Goal: Use online tool/utility: Utilize a website feature to perform a specific function

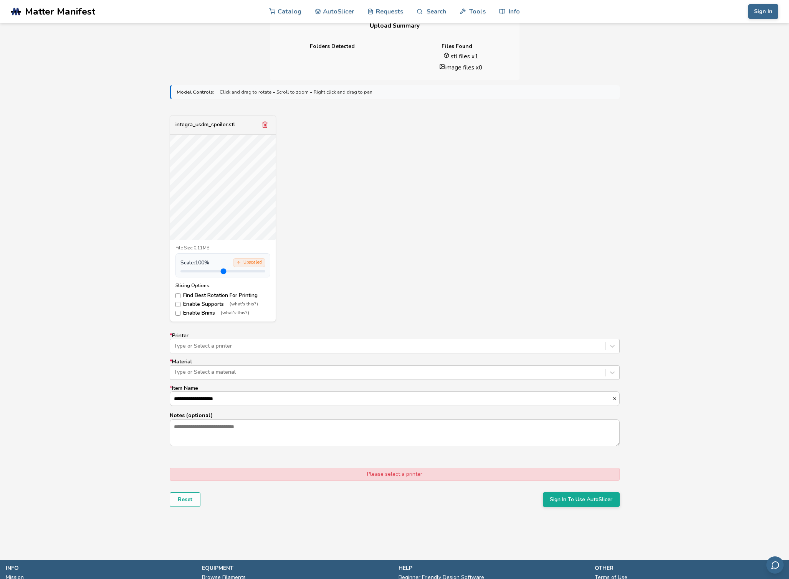
scroll to position [196, 0]
click at [431, 351] on div "Type or Select a printer" at bounding box center [387, 345] width 435 height 11
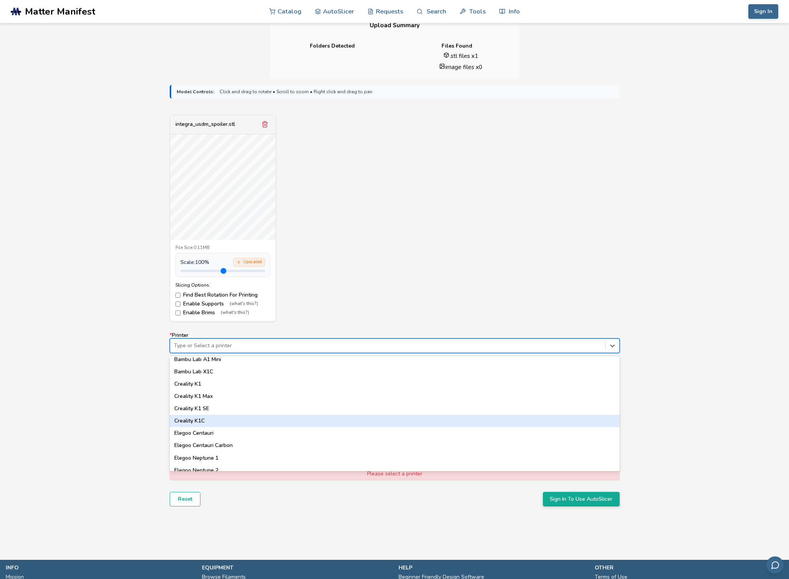
scroll to position [182, 0]
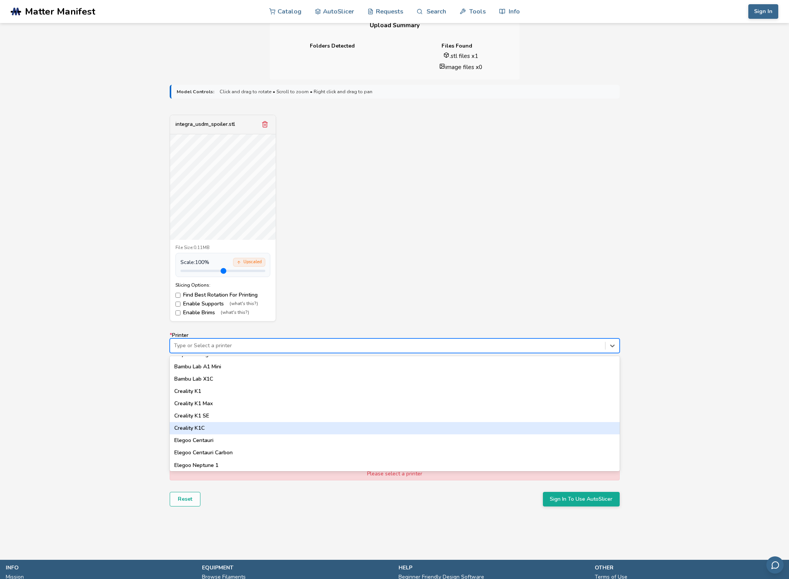
click at [292, 427] on div "Creality K1C" at bounding box center [395, 428] width 450 height 12
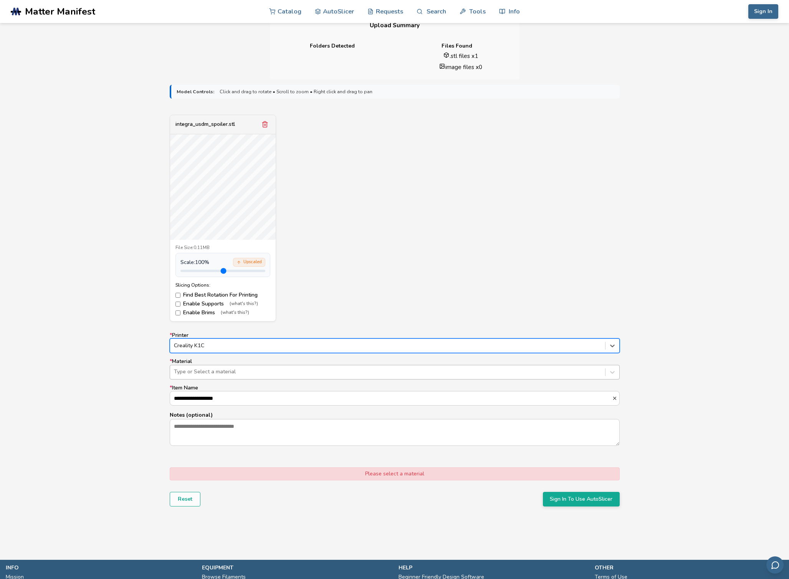
click at [317, 370] on div at bounding box center [387, 372] width 427 height 8
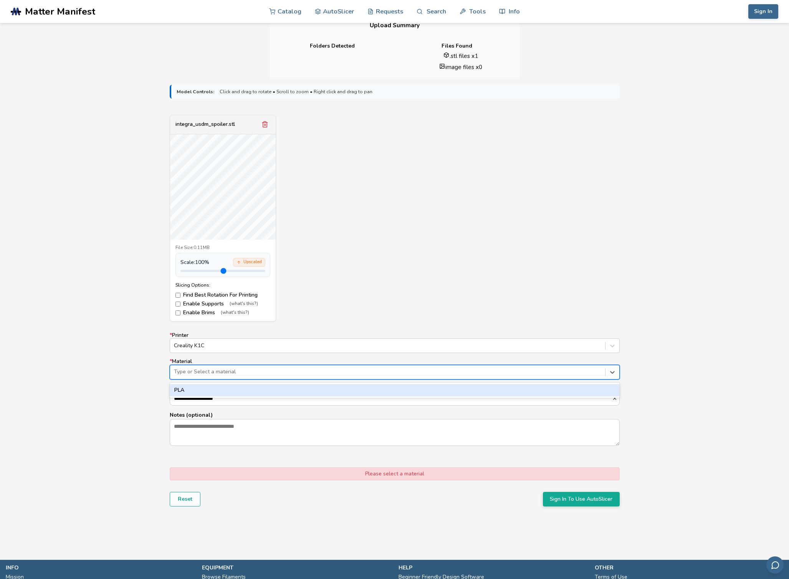
click at [317, 370] on div at bounding box center [387, 372] width 427 height 8
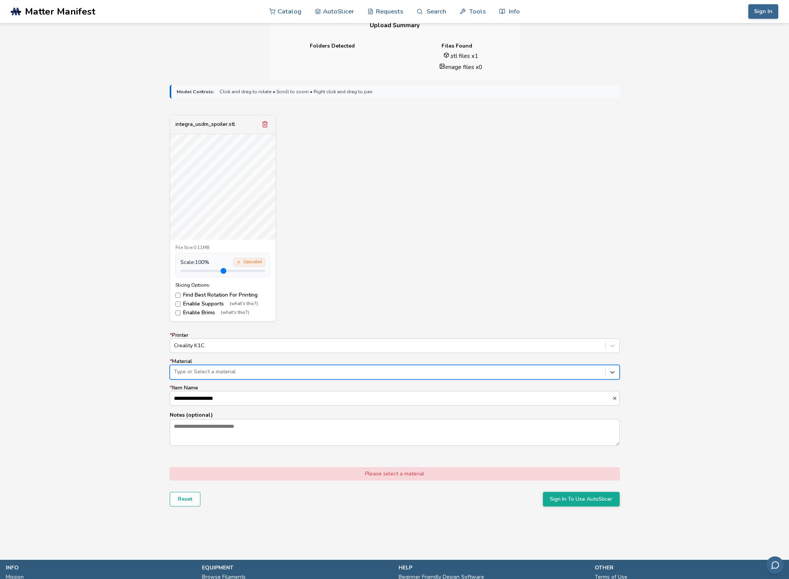
click at [317, 370] on div at bounding box center [387, 372] width 427 height 8
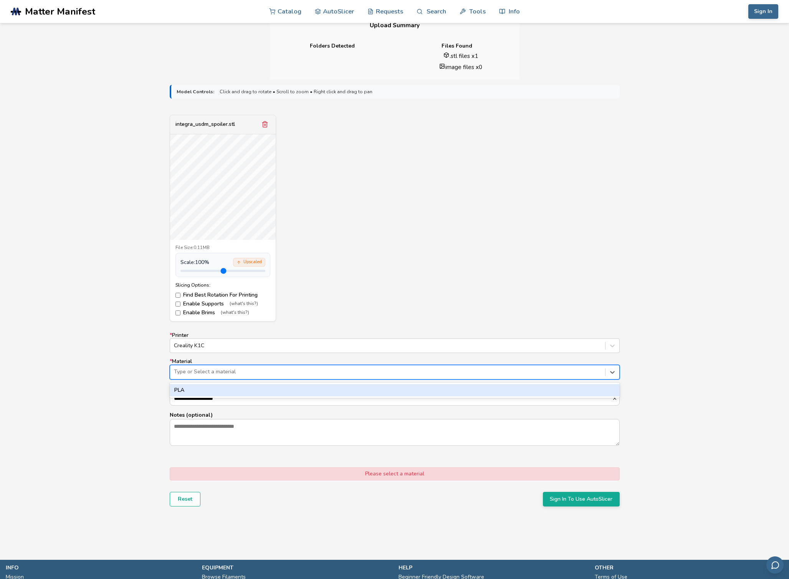
click at [296, 385] on div "PLA" at bounding box center [395, 390] width 450 height 12
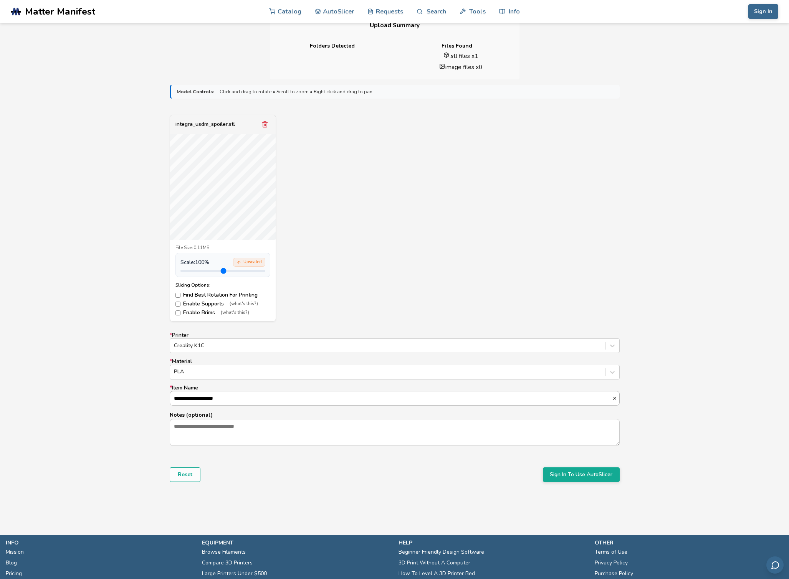
click at [297, 394] on input "**********" at bounding box center [391, 398] width 442 height 14
drag, startPoint x: 444, startPoint y: 287, endPoint x: 534, endPoint y: 444, distance: 180.7
click at [445, 291] on div "integra_usdm_spoiler.stl File Size: 0.11MB Scale: 100 % Upscaled Slicing Option…" at bounding box center [395, 218] width 450 height 207
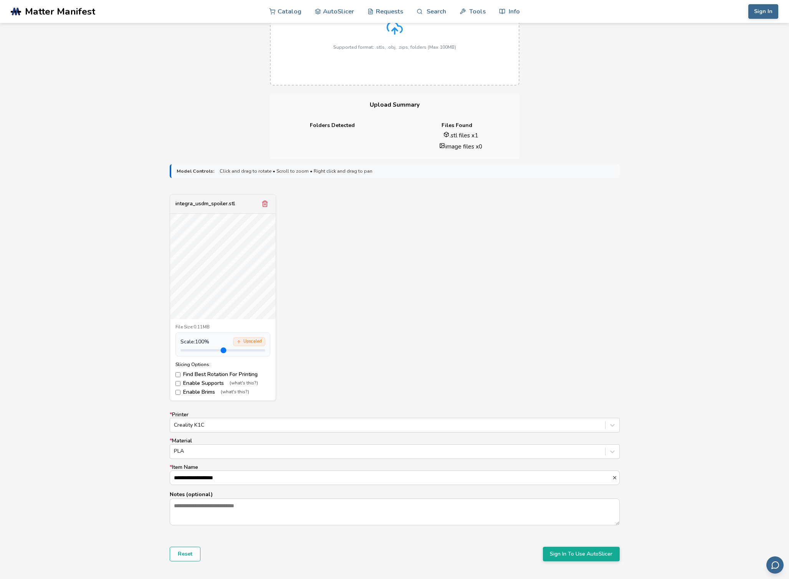
scroll to position [0, 0]
